Goal: Task Accomplishment & Management: Use online tool/utility

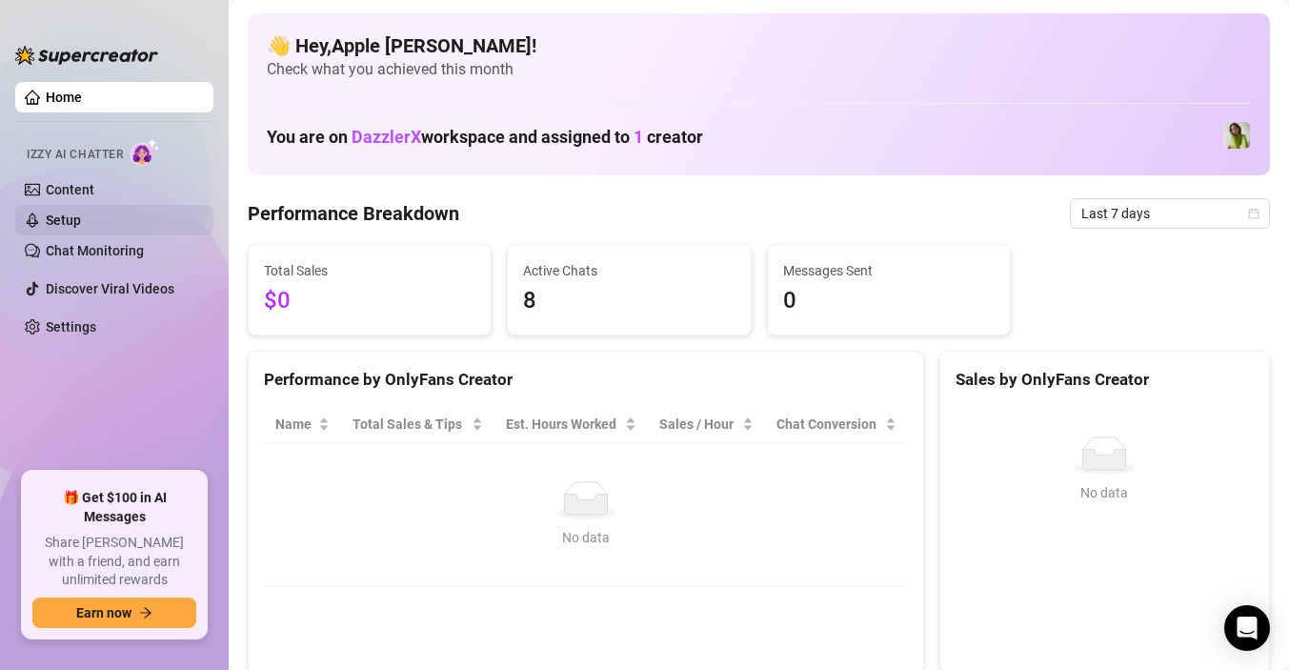
click at [81, 217] on link "Setup" at bounding box center [63, 220] width 35 height 15
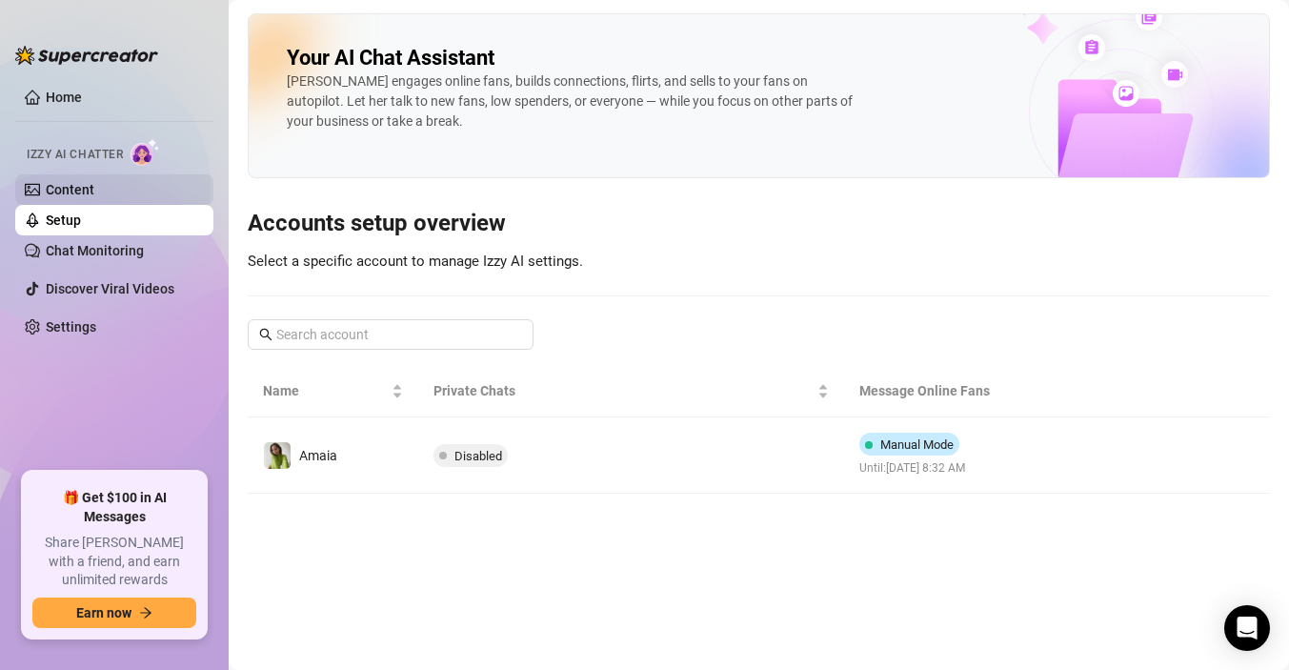
click at [71, 194] on link "Content" at bounding box center [70, 189] width 49 height 15
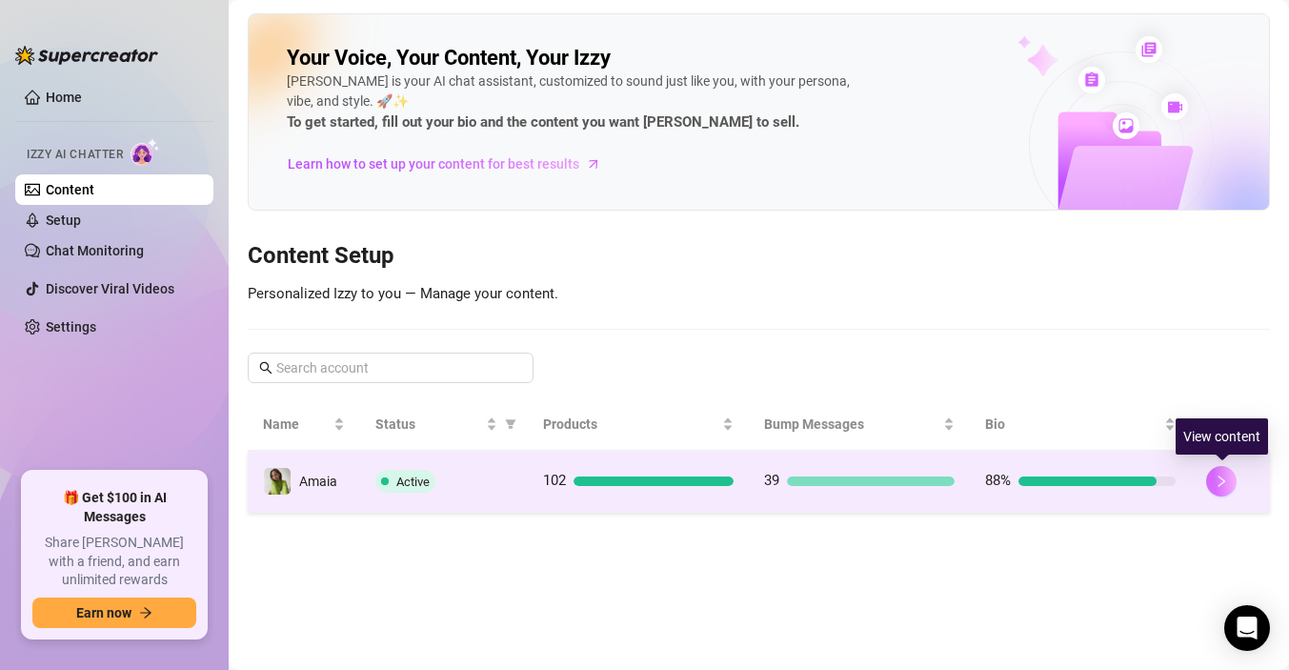
click at [1217, 481] on icon "right" at bounding box center [1221, 481] width 13 height 13
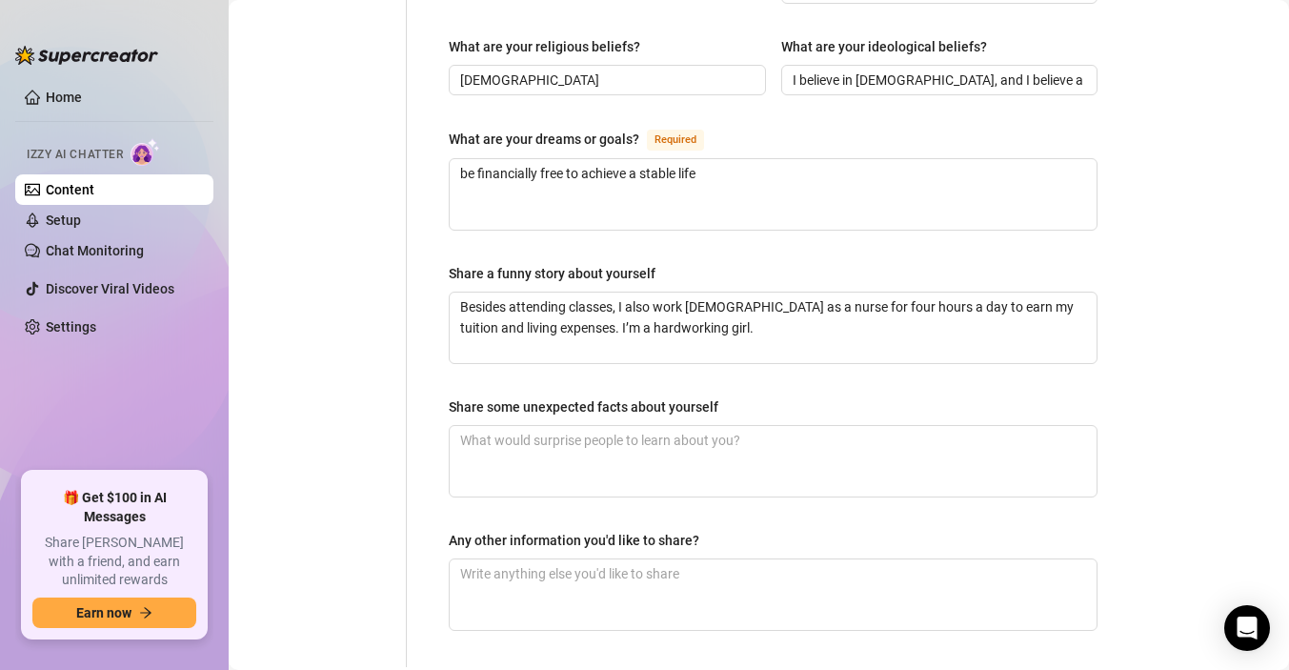
scroll to position [1291, 0]
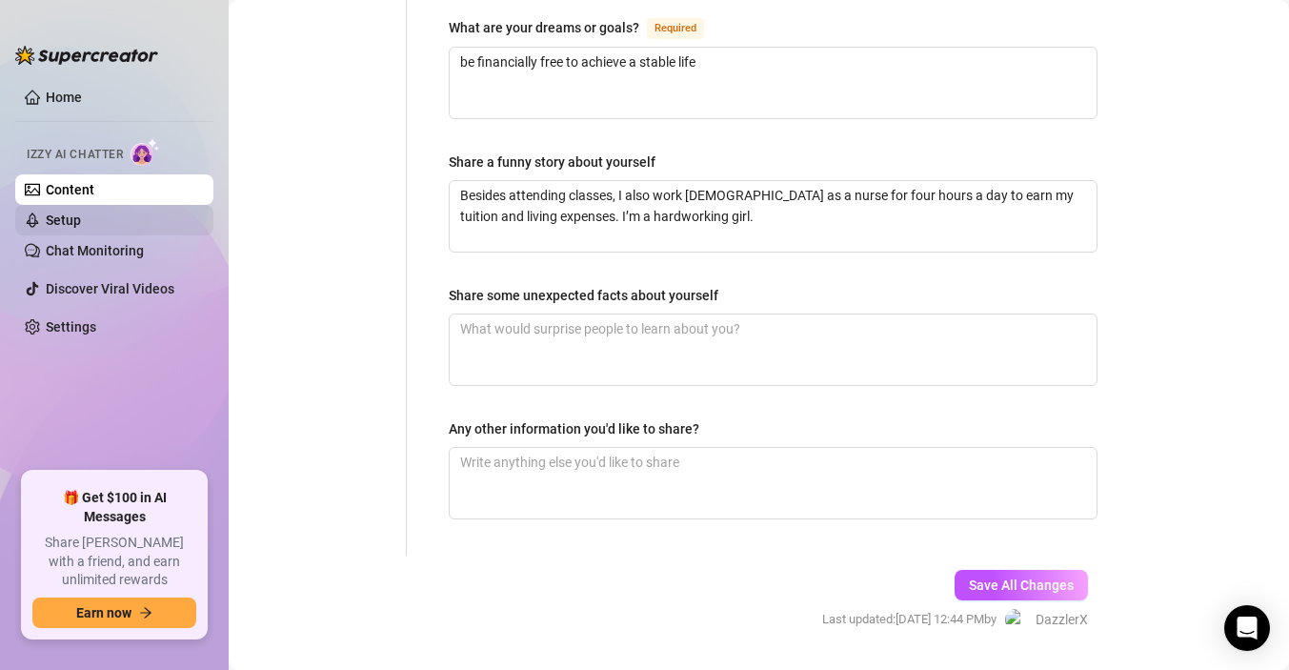
click at [81, 219] on link "Setup" at bounding box center [63, 220] width 35 height 15
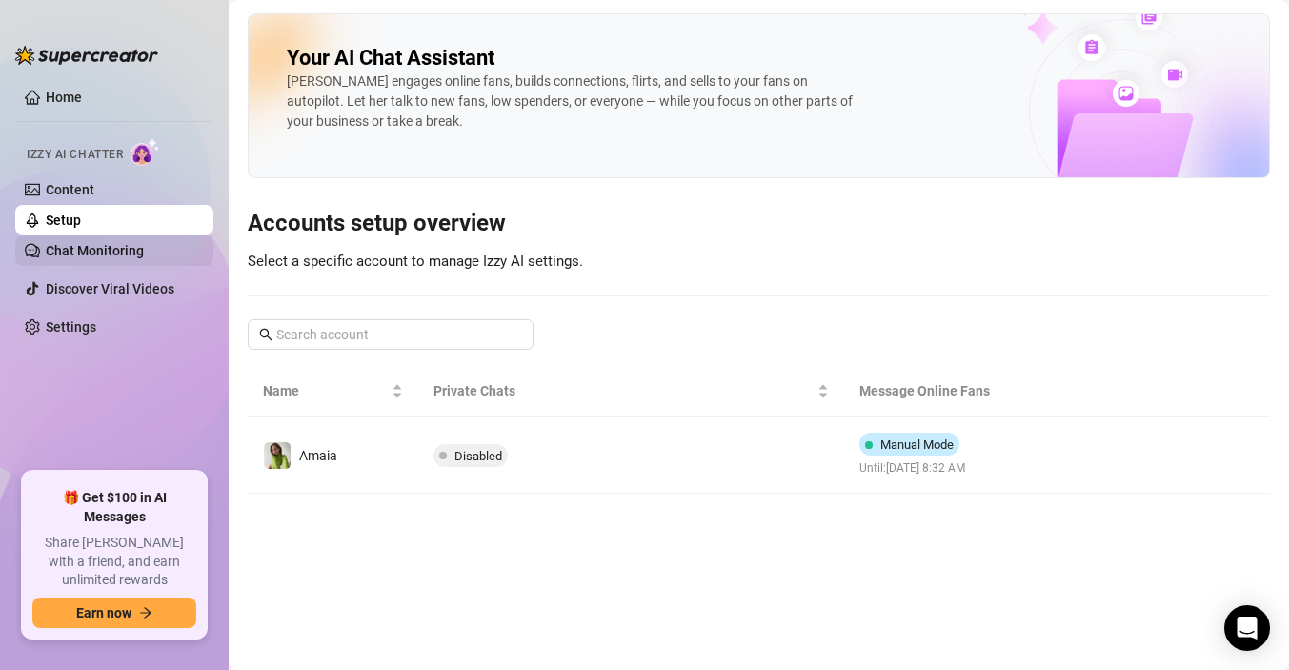
click at [104, 253] on link "Chat Monitoring" at bounding box center [95, 250] width 98 height 15
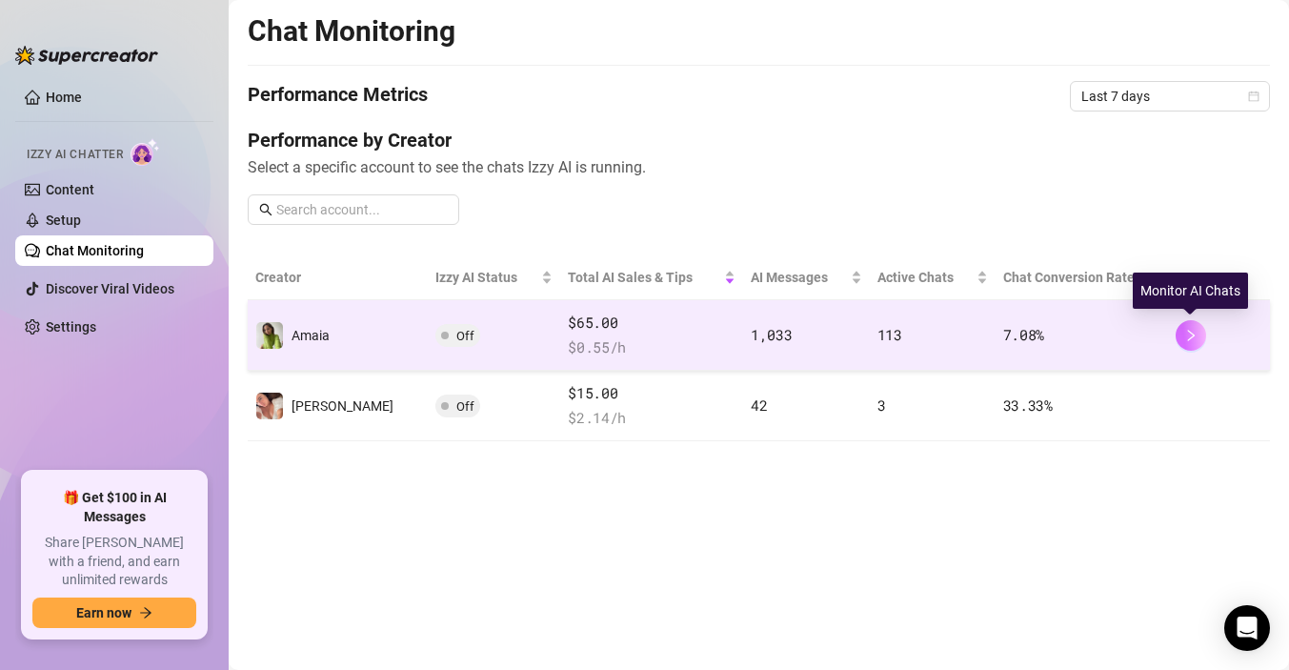
click at [1191, 338] on icon "right" at bounding box center [1191, 335] width 13 height 13
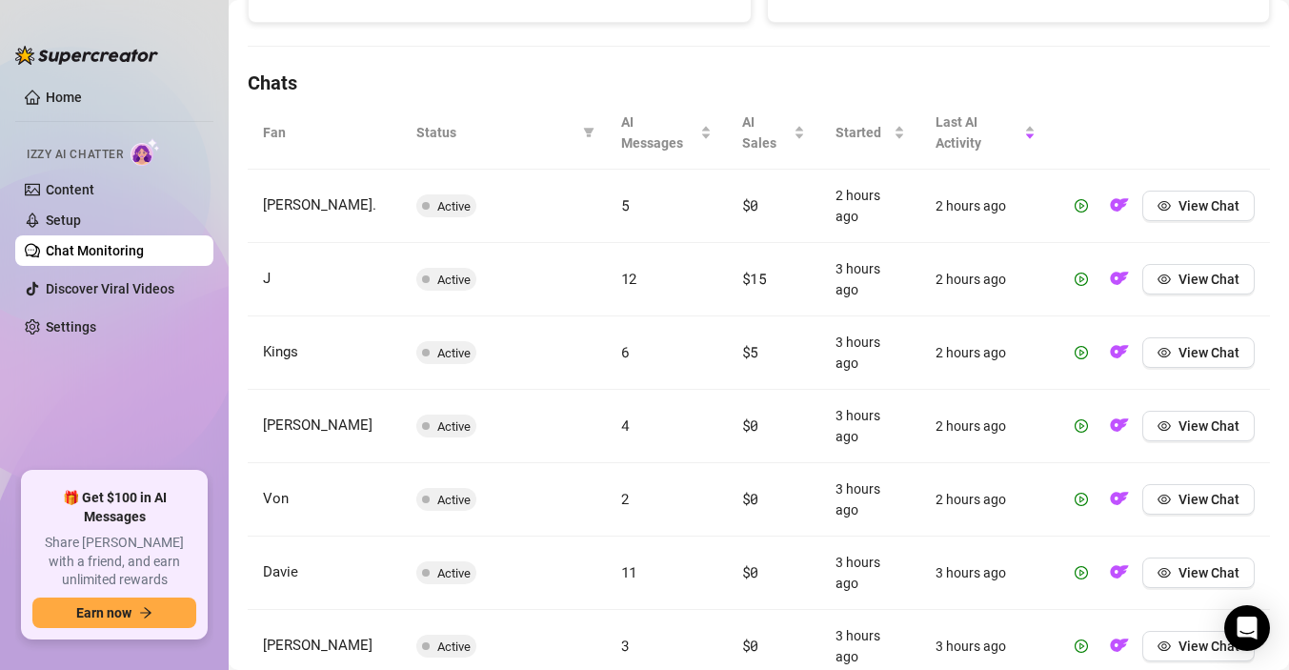
scroll to position [618, 0]
